Goal: Task Accomplishment & Management: Manage account settings

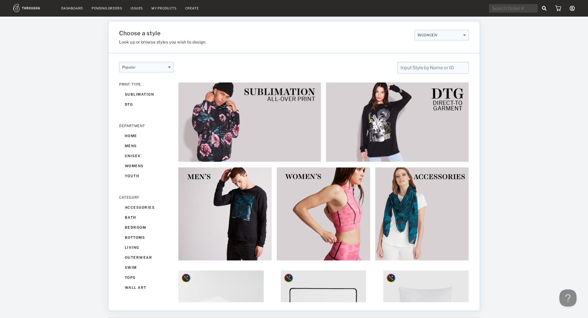
click at [74, 7] on link "Dashboard" at bounding box center [72, 8] width 22 height 4
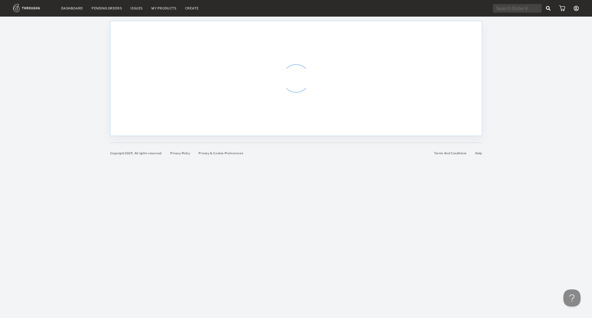
select select "8"
select select "2025"
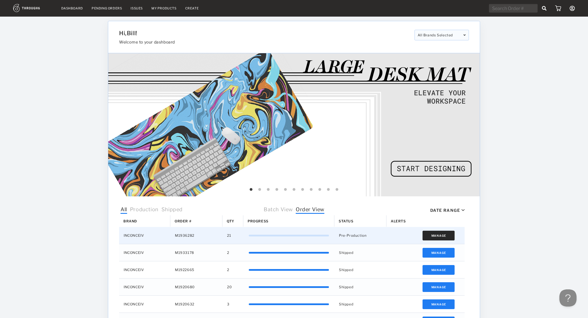
click at [432, 235] on button "Manage" at bounding box center [438, 236] width 32 height 10
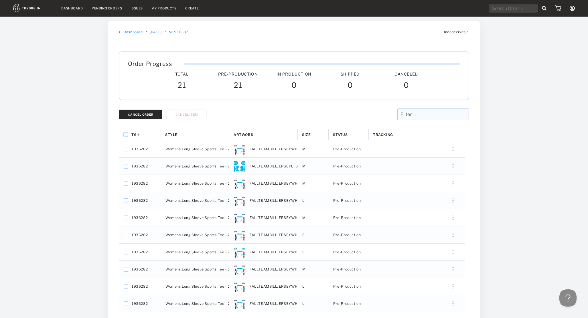
click at [144, 116] on button "Cancel Order" at bounding box center [140, 115] width 43 height 10
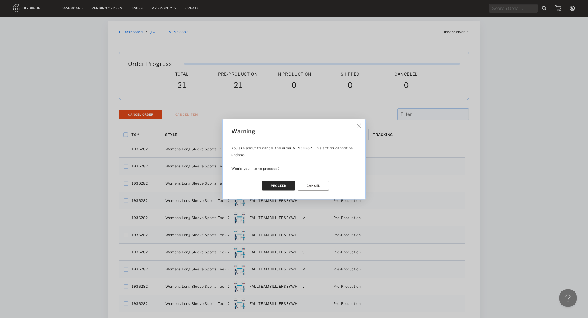
click at [270, 184] on button "Proceed" at bounding box center [278, 186] width 33 height 10
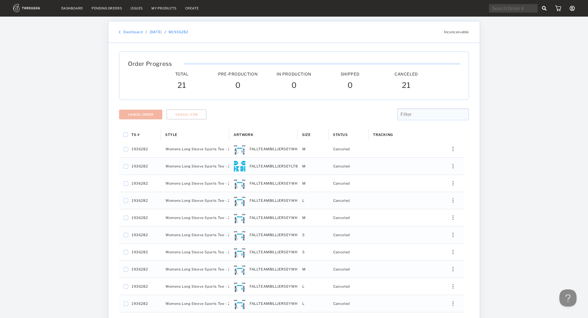
click at [58, 143] on div "Successfully cancelled order M1936282 Dashboard Pending Orders Issues My Produc…" at bounding box center [294, 185] width 588 height 370
click at [128, 33] on link "Dashboard" at bounding box center [132, 32] width 19 height 4
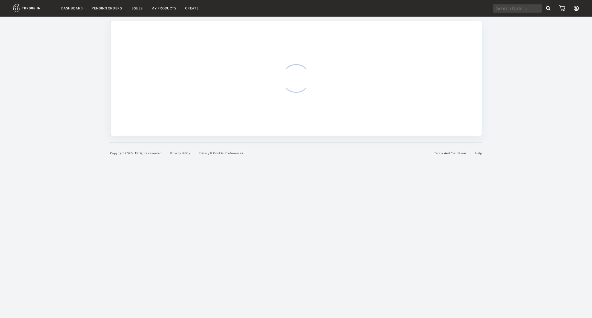
select select "8"
select select "2025"
